Goal: Task Accomplishment & Management: Manage account settings

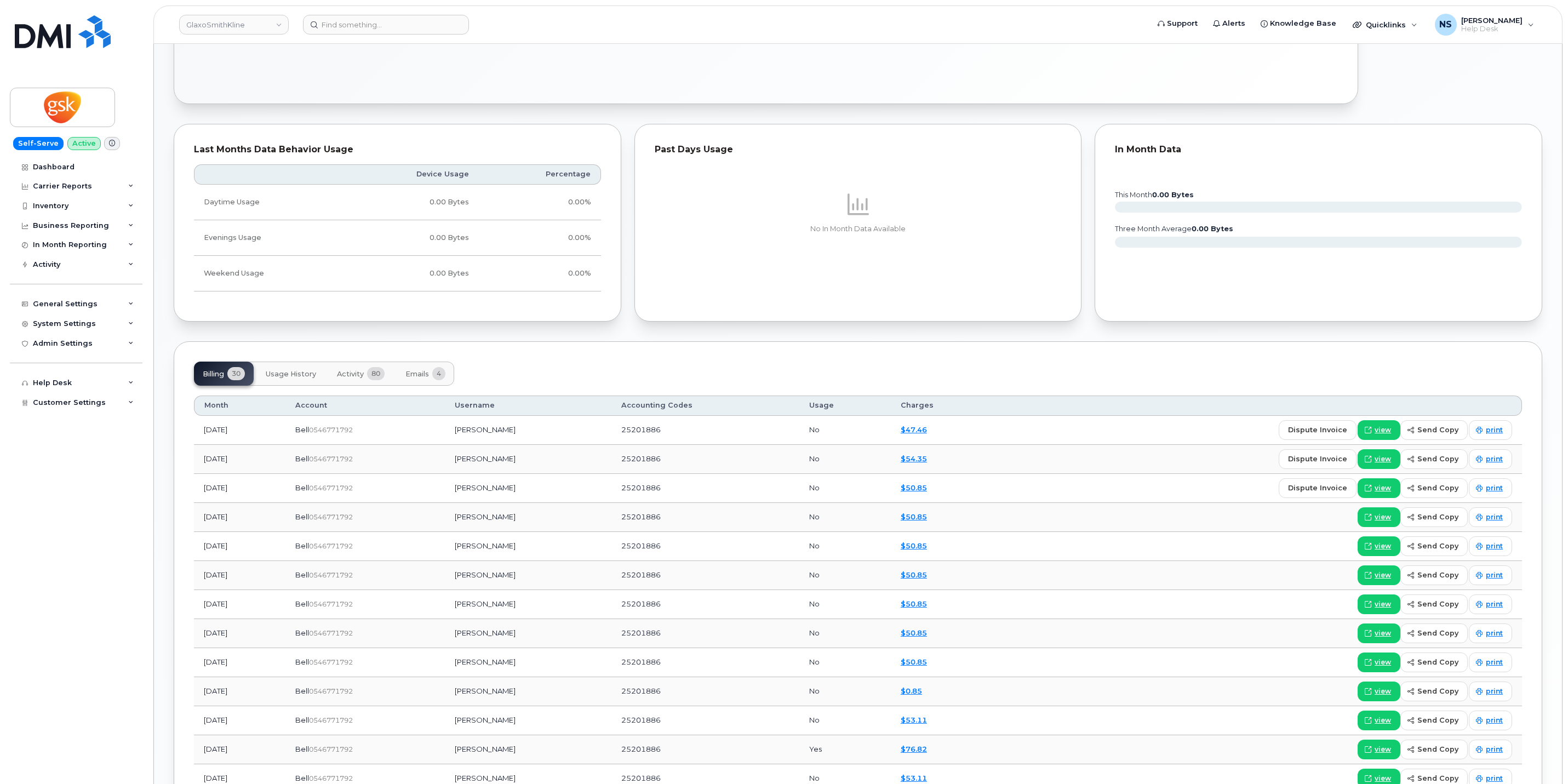
scroll to position [575, 0]
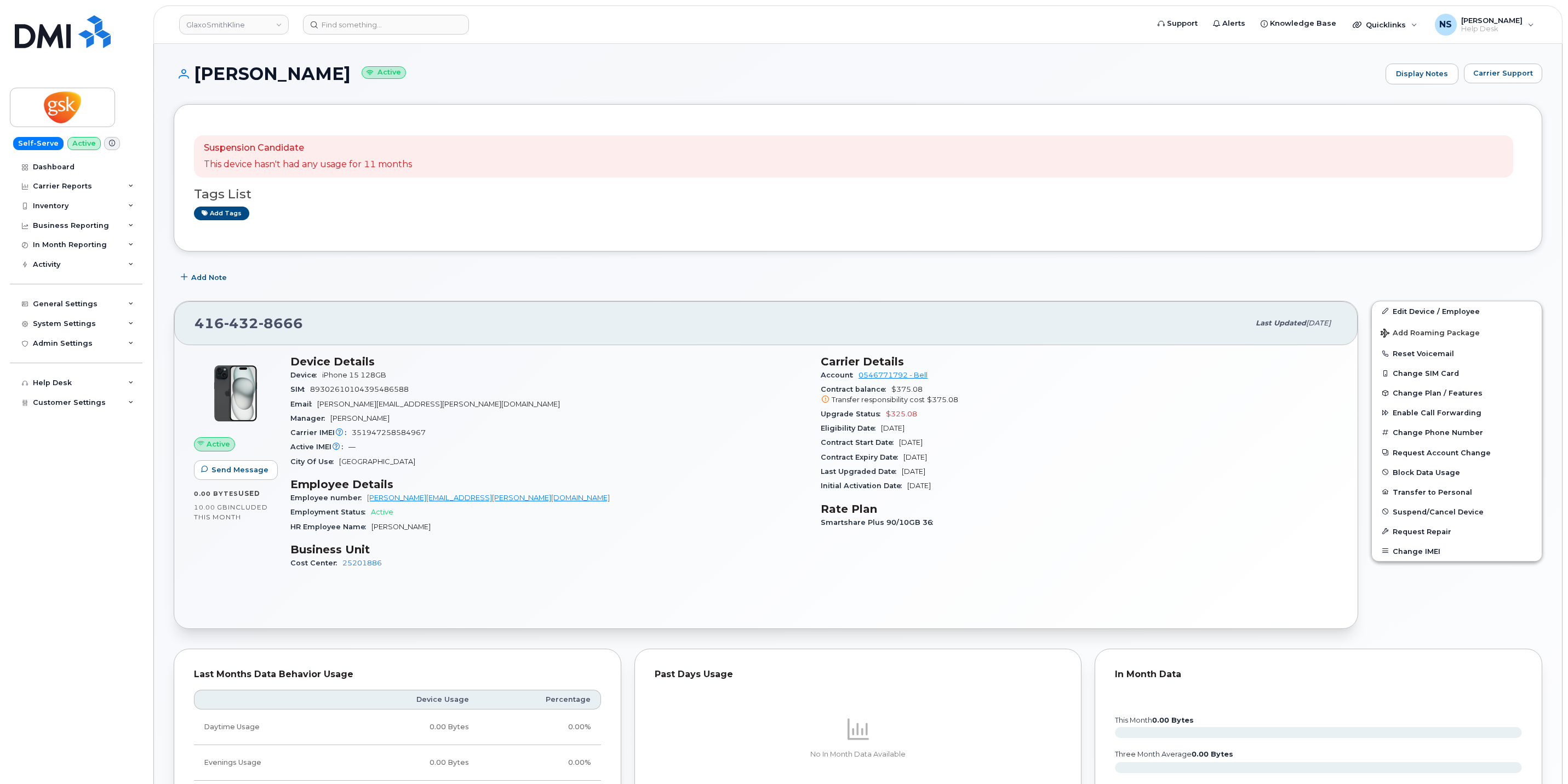
click at [362, 72] on small "Active" at bounding box center [384, 72] width 44 height 13
click at [1462, 522] on button "Suspend/Cancel Device" at bounding box center [1456, 511] width 170 height 20
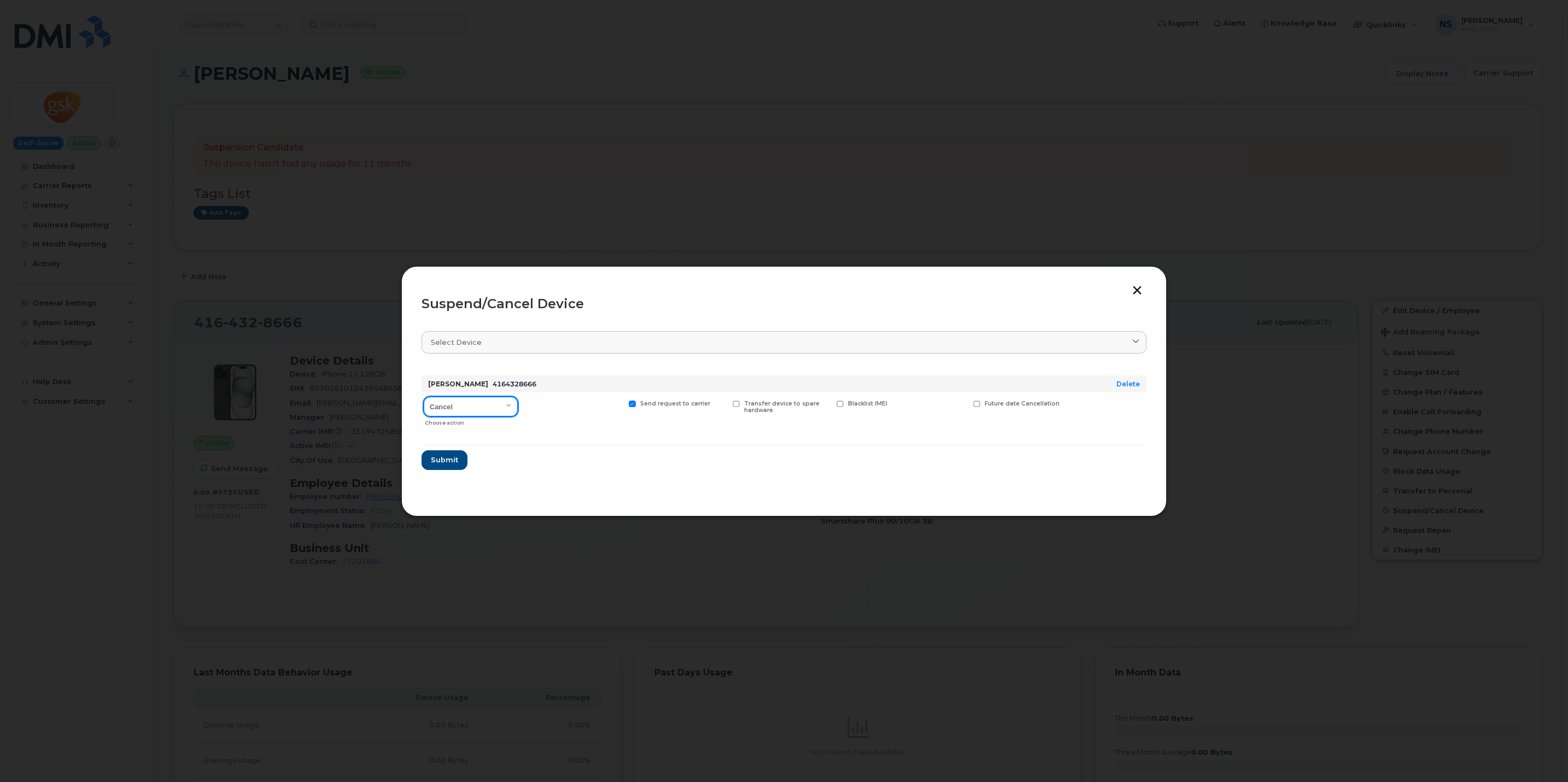
click at [502, 405] on select "Cancel Suspend - Extend Suspension Suspend - Reduced Rate Suspend - Full Rate S…" at bounding box center [471, 406] width 94 height 19
select select "[object Object]"
click at [424, 397] on select "Cancel Suspend - Extend Suspension Suspend - Reduced Rate Suspend - Full Rate S…" at bounding box center [471, 406] width 94 height 19
drag, startPoint x: 445, startPoint y: 461, endPoint x: 452, endPoint y: 460, distance: 7.1
click at [447, 460] on span "Submit" at bounding box center [444, 460] width 28 height 10
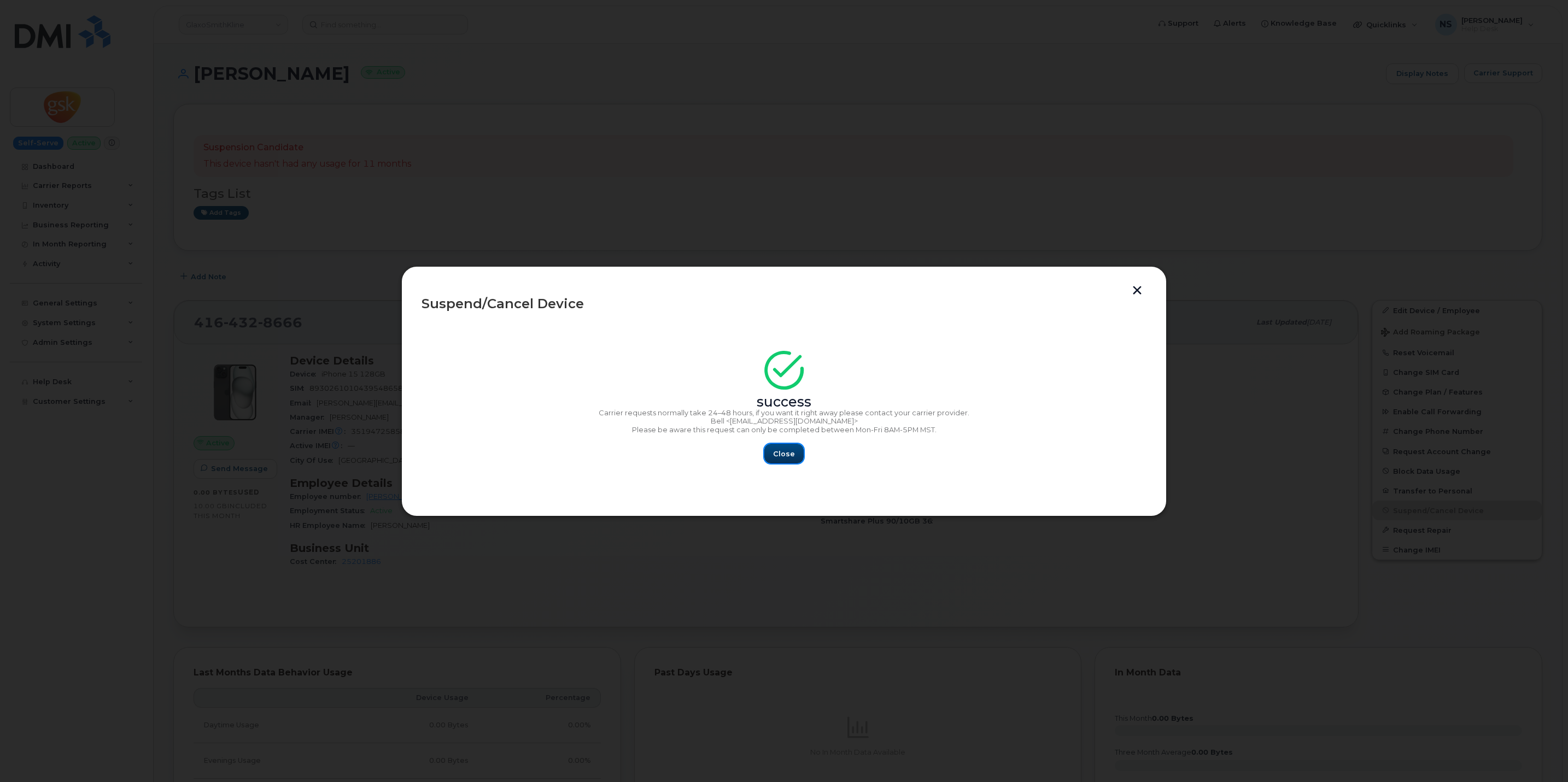
click at [778, 449] on span "Close" at bounding box center [784, 453] width 22 height 10
